Goal: Task Accomplishment & Management: Complete application form

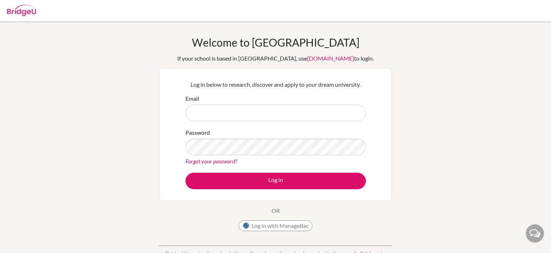
click at [18, 11] on img at bounding box center [21, 10] width 29 height 11
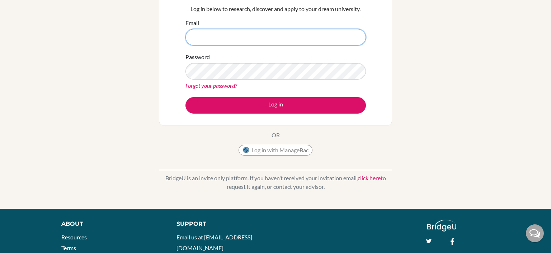
click at [212, 37] on input "Email" at bounding box center [275, 37] width 180 height 17
type input "pranavbharathwaj.stu@npsinternational.edu.sg"
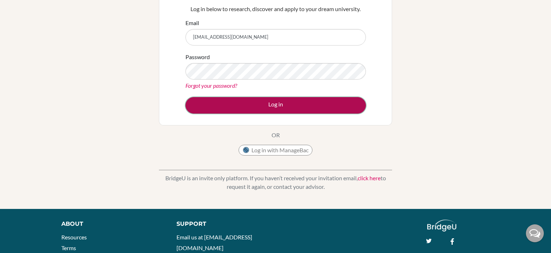
click at [251, 107] on button "Log in" at bounding box center [275, 105] width 180 height 17
